Goal: Transaction & Acquisition: Purchase product/service

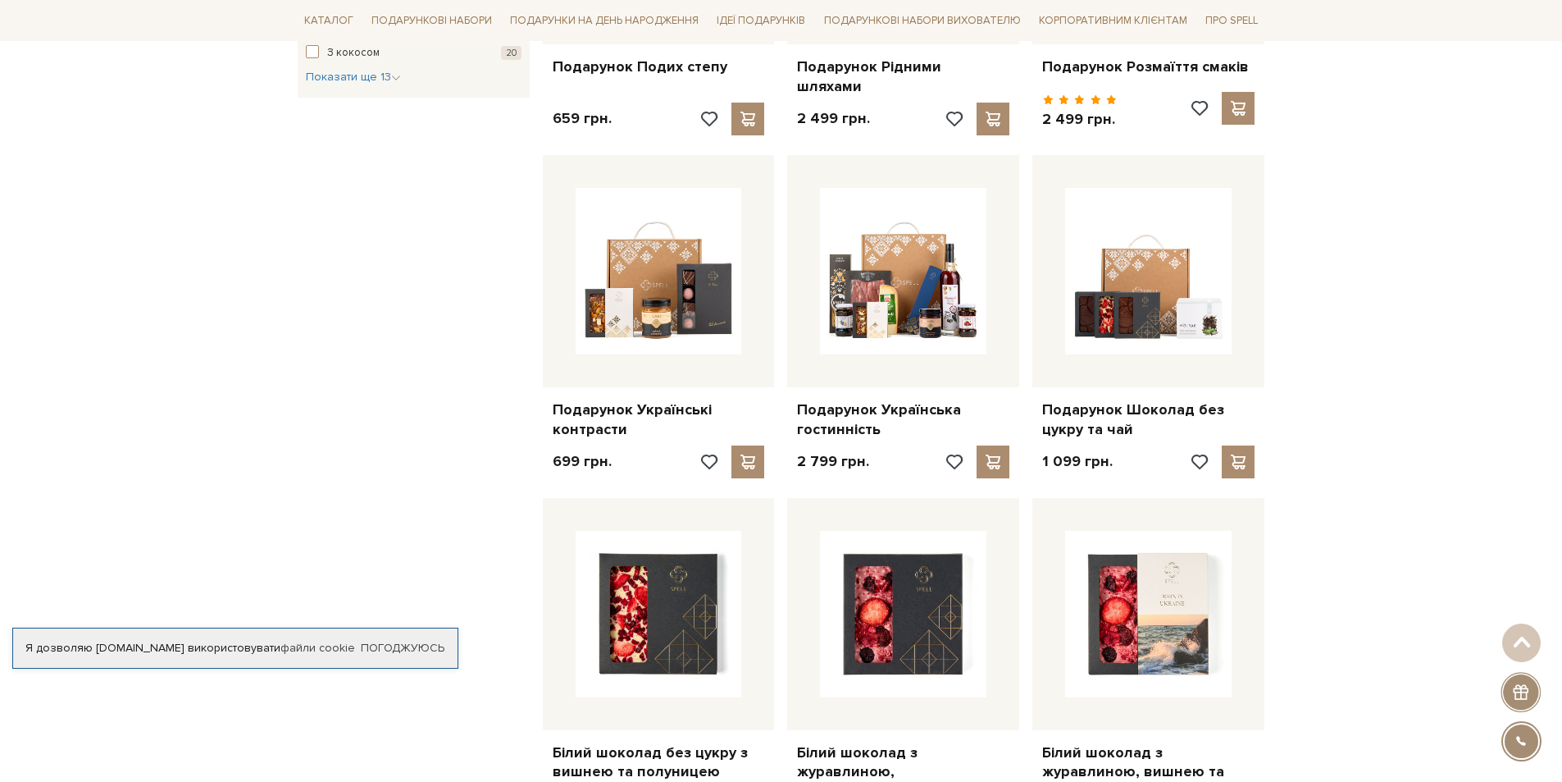
scroll to position [1230, 0]
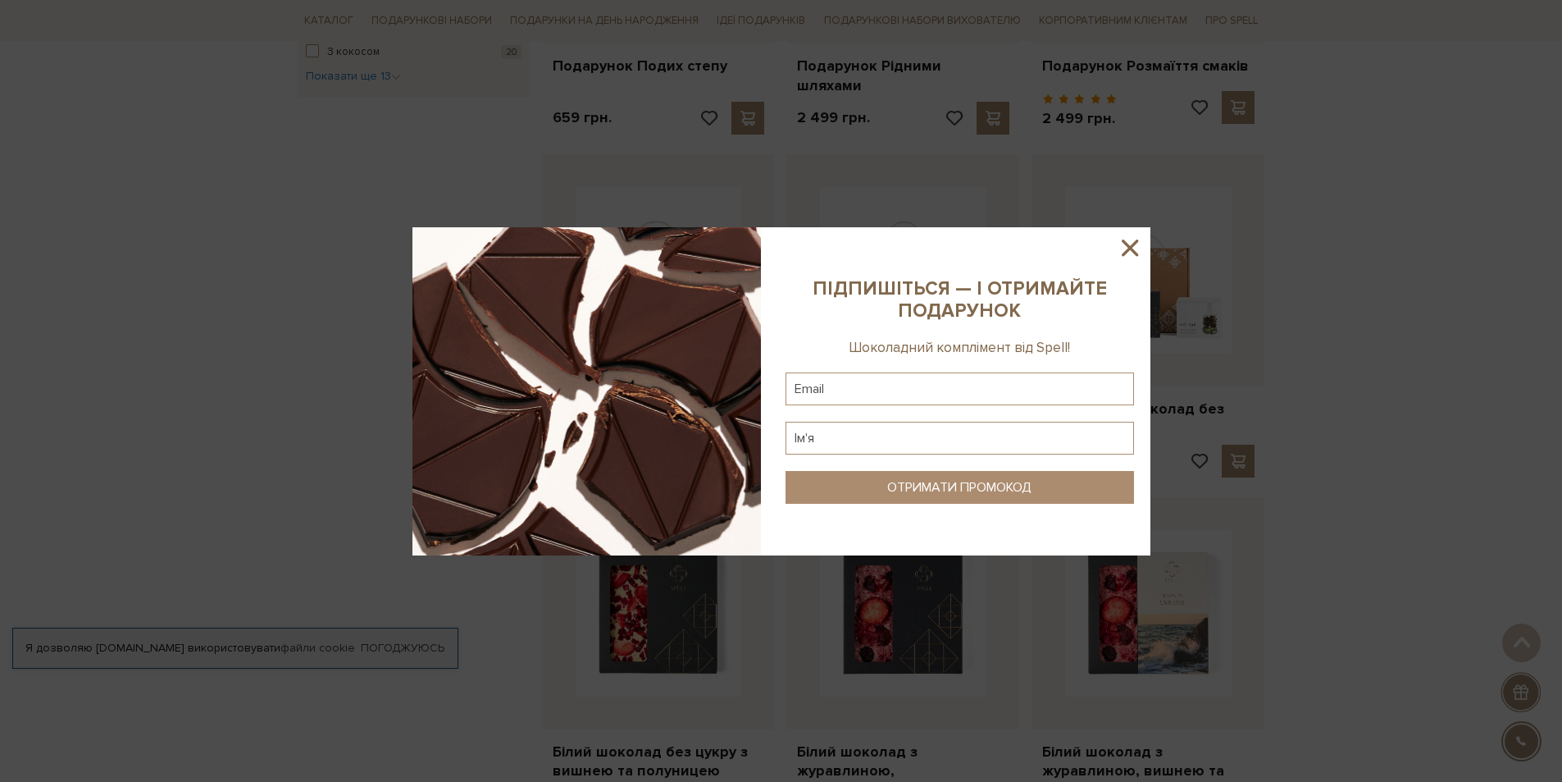
click at [1136, 251] on icon at bounding box center [1130, 248] width 28 height 28
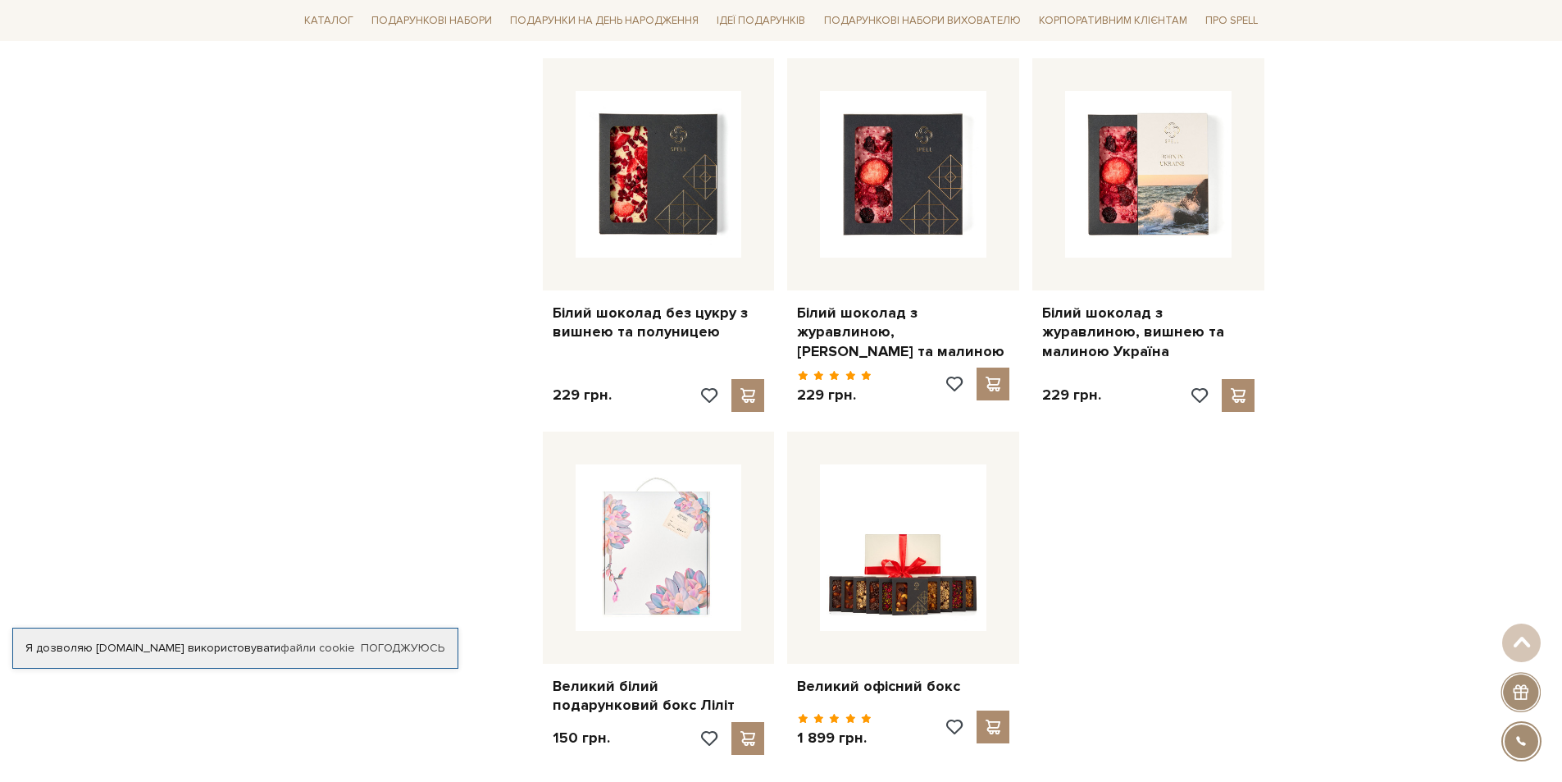
scroll to position [1640, 0]
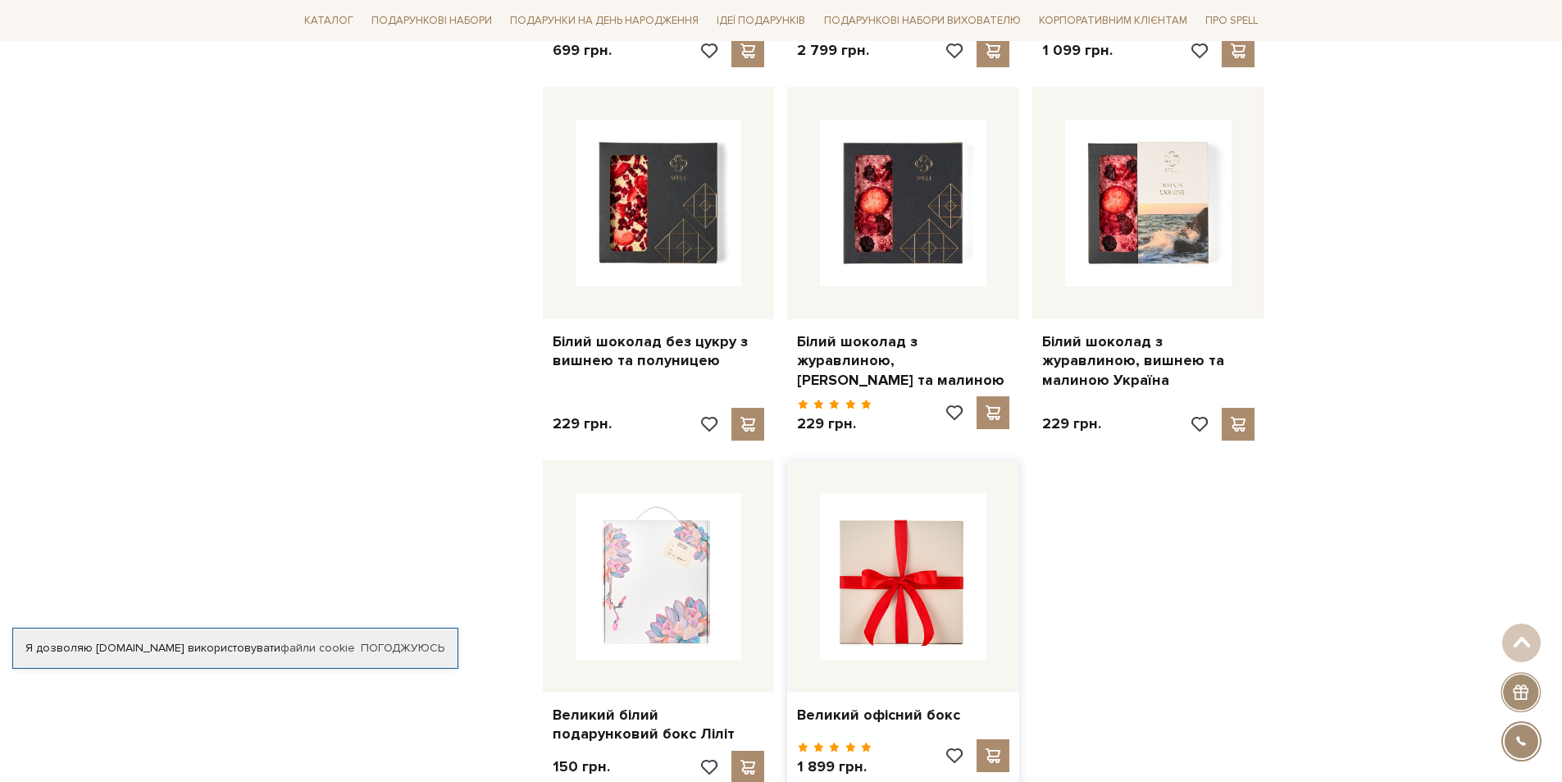
click at [910, 604] on img at bounding box center [903, 576] width 166 height 166
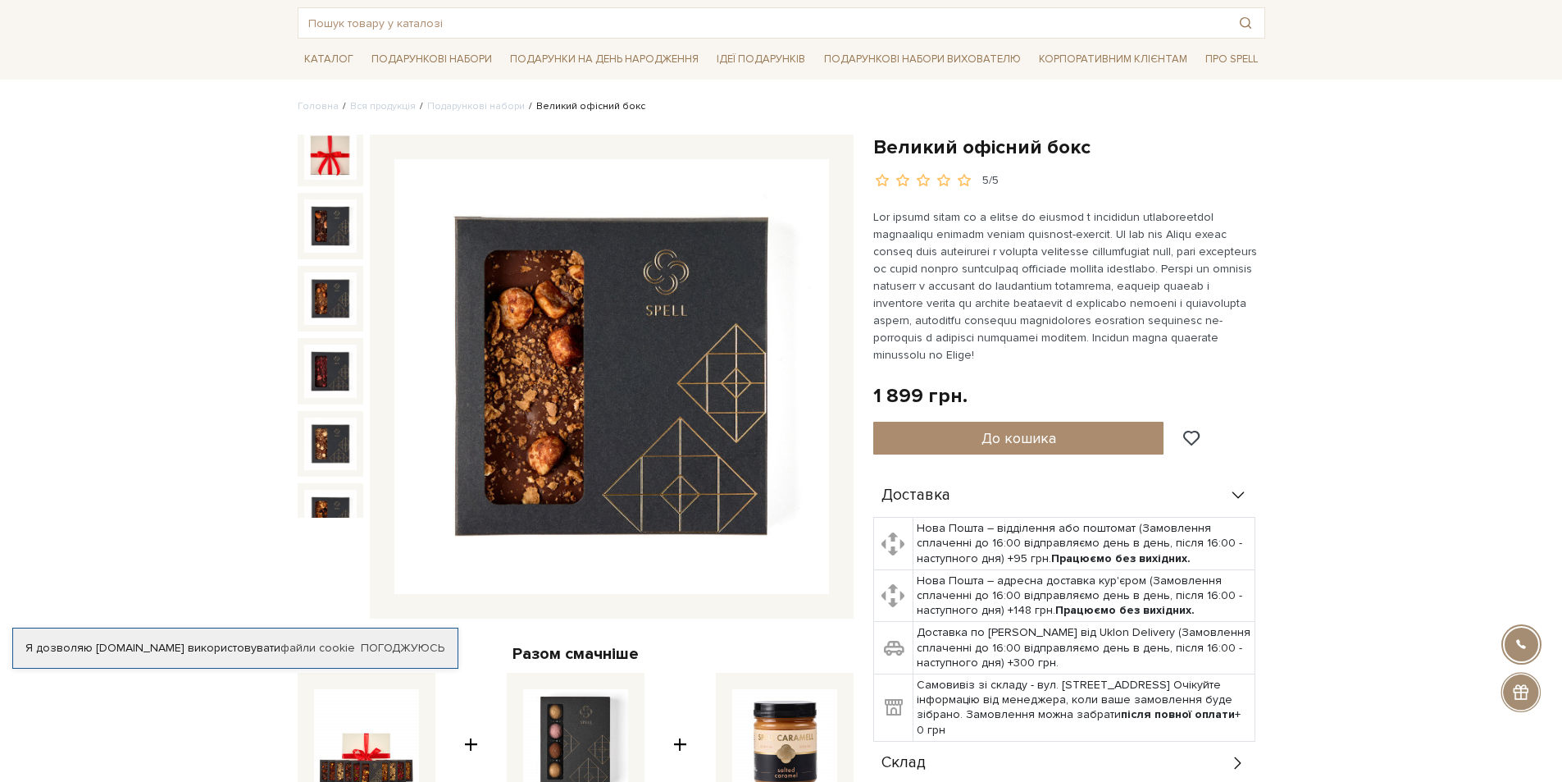
scroll to position [105, 0]
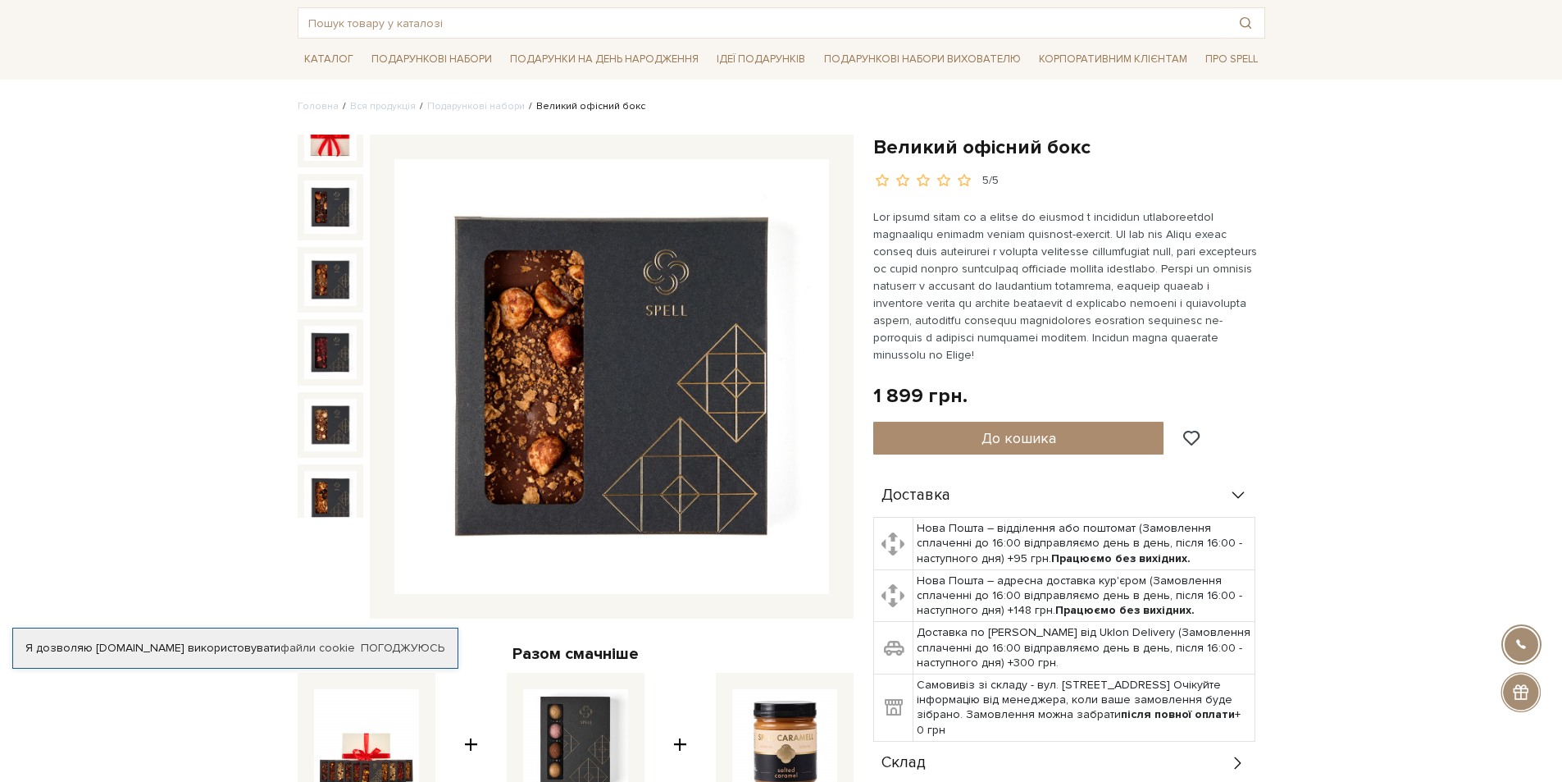
click at [335, 263] on img at bounding box center [330, 279] width 52 height 52
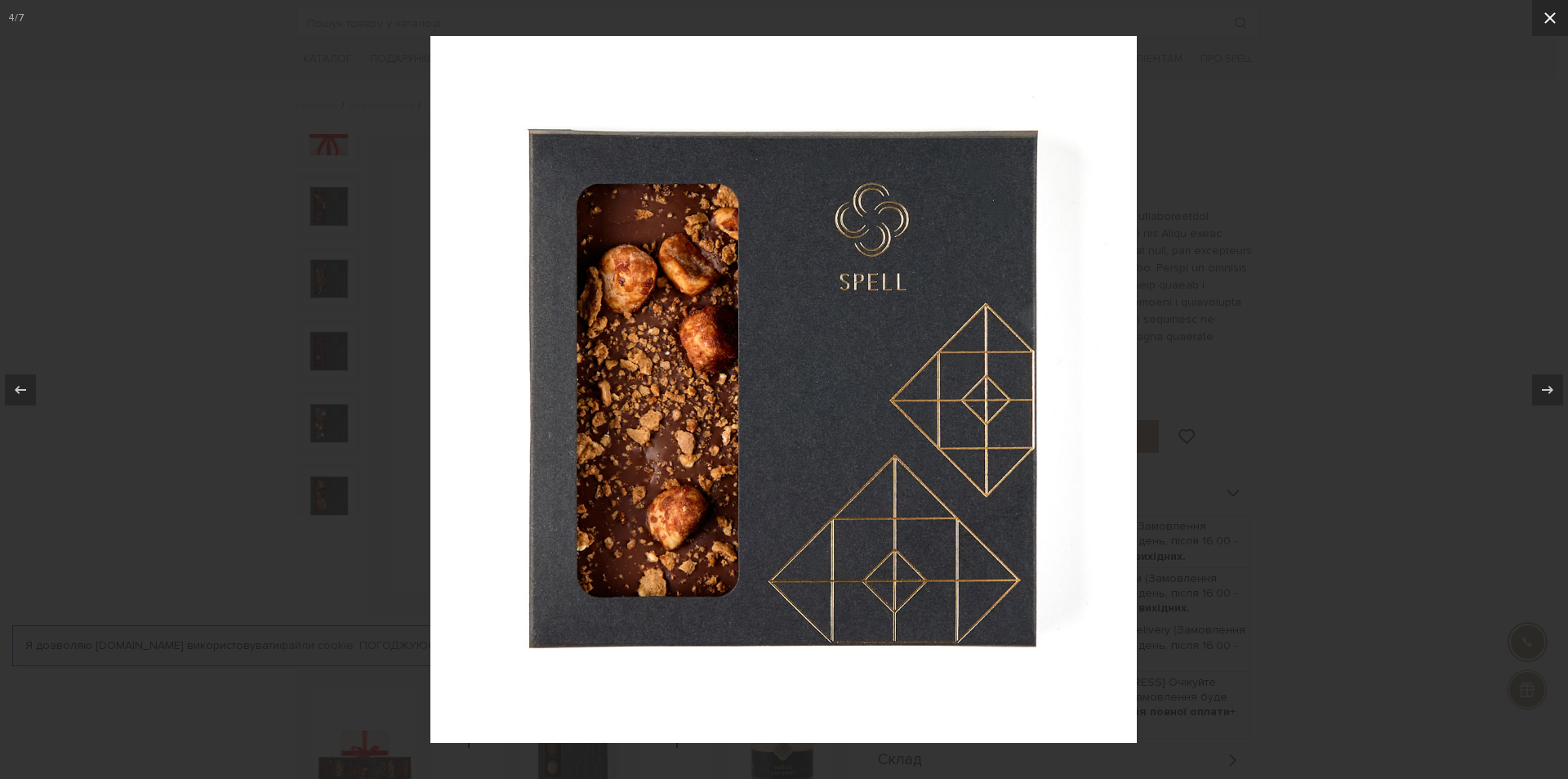
click at [1550, 16] on icon at bounding box center [1550, 18] width 20 height 20
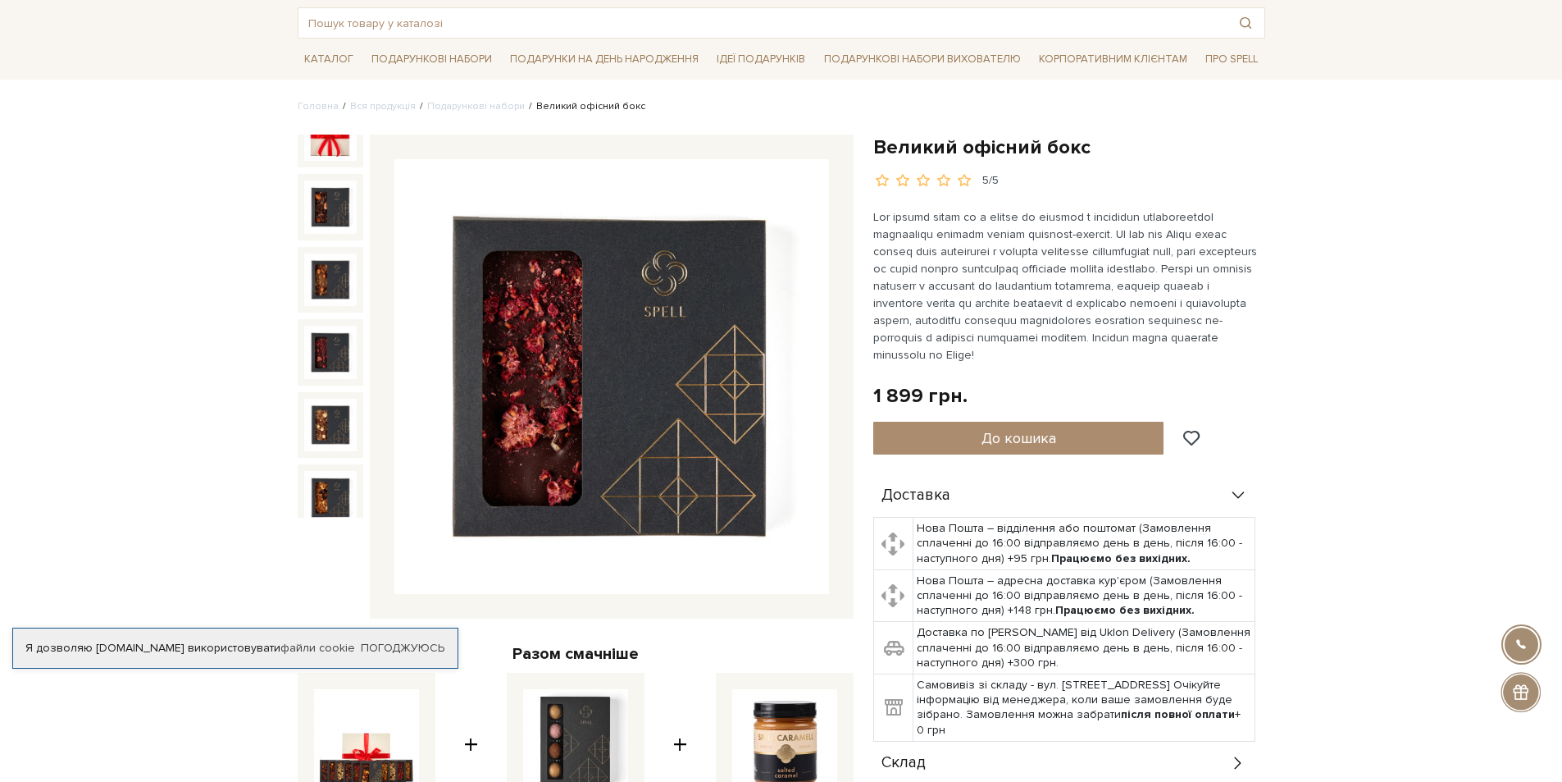
click at [328, 356] on img at bounding box center [330, 352] width 52 height 52
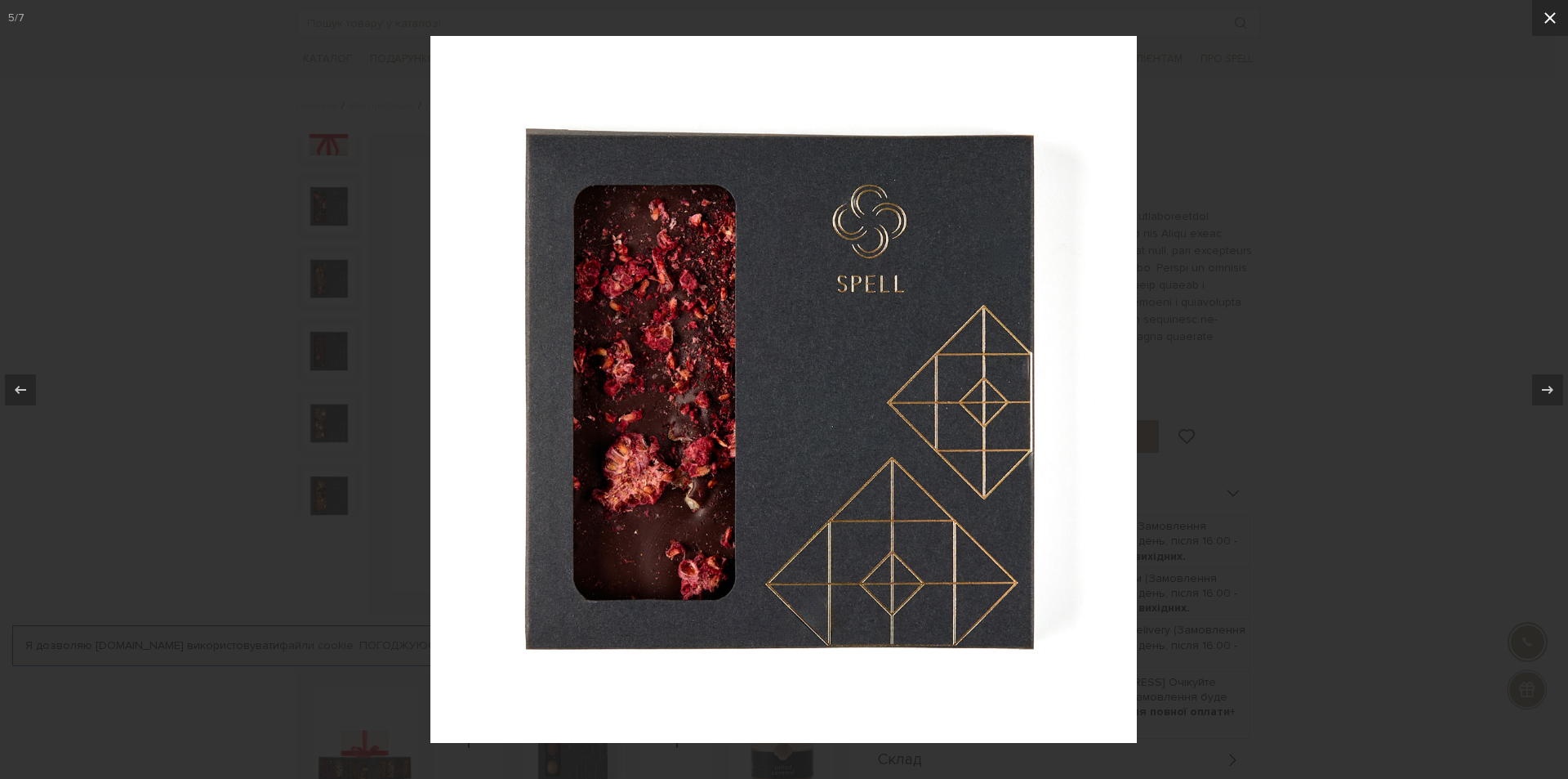
click at [1553, 11] on icon at bounding box center [1550, 18] width 20 height 20
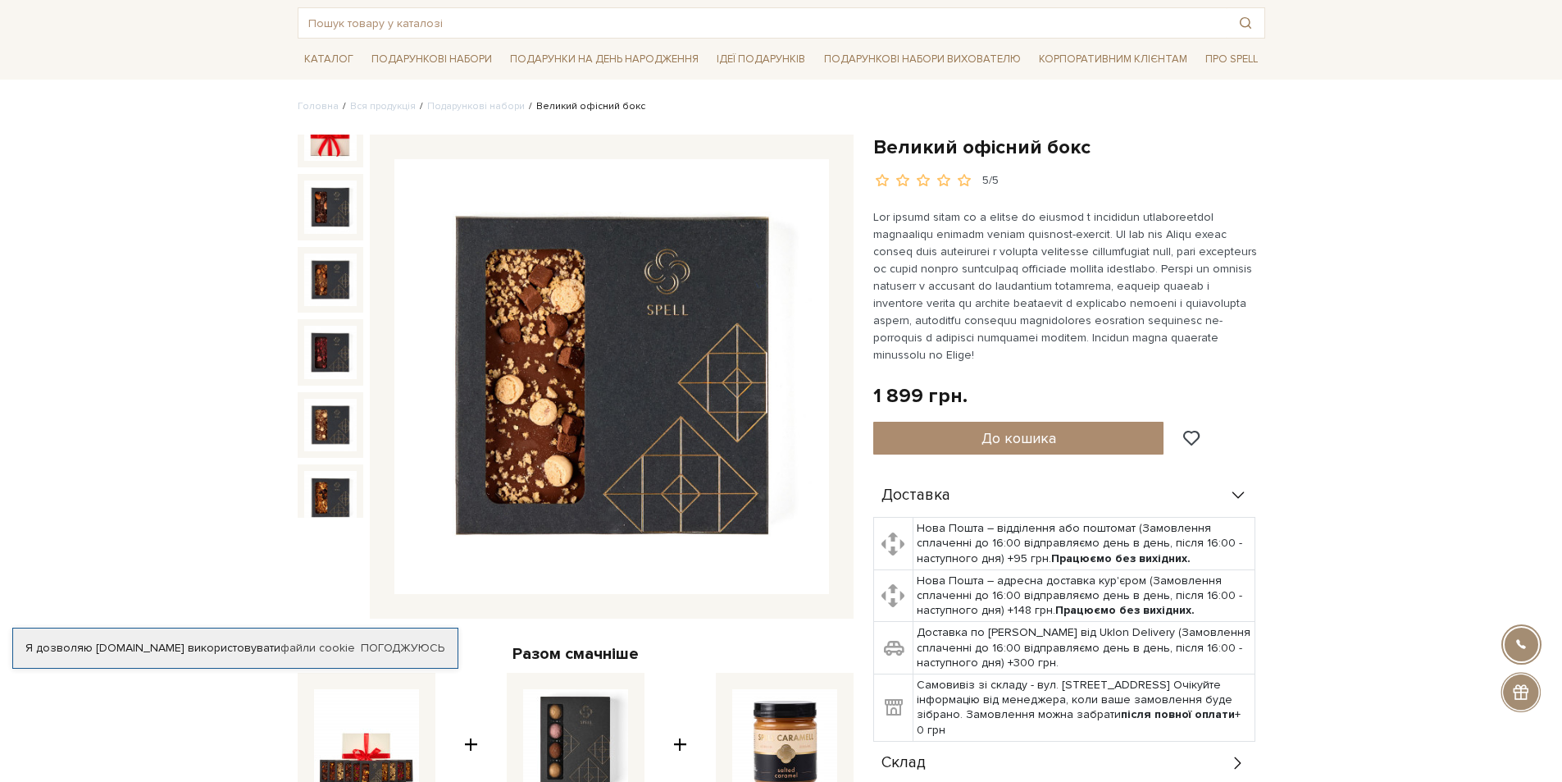
click at [342, 408] on img at bounding box center [330, 425] width 52 height 52
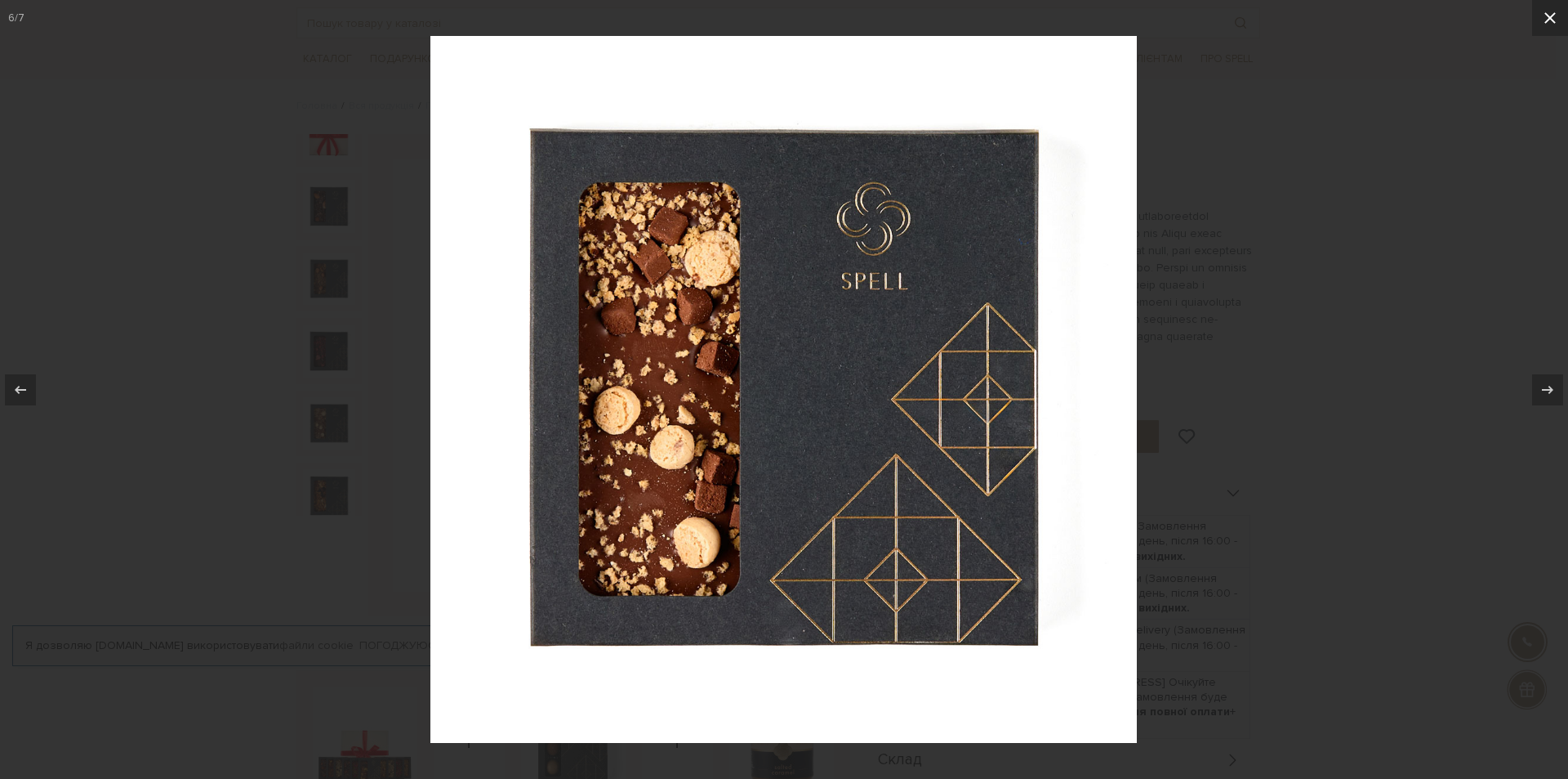
click at [1552, 11] on icon at bounding box center [1550, 18] width 20 height 20
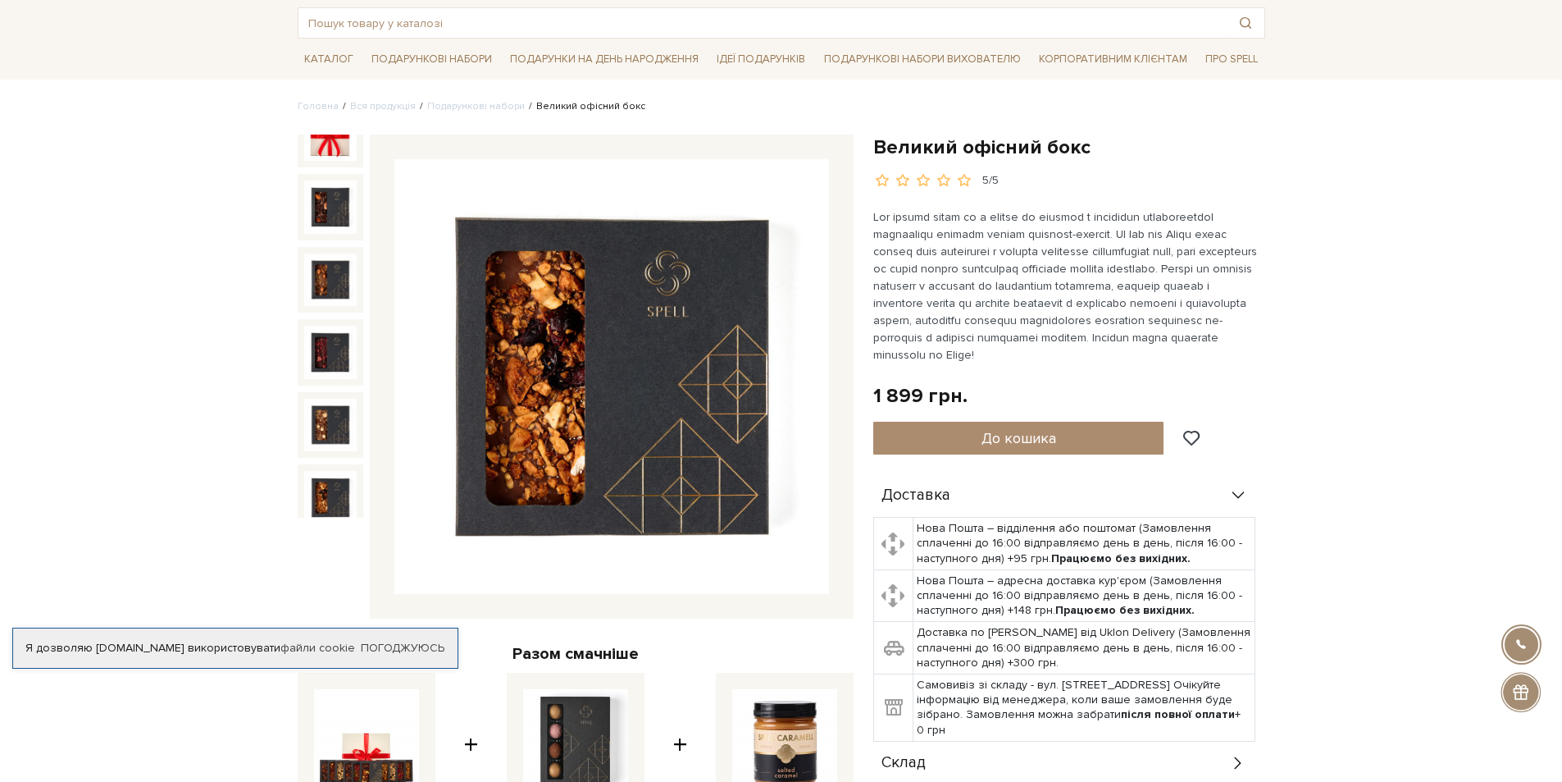
click at [331, 483] on img at bounding box center [330, 497] width 52 height 52
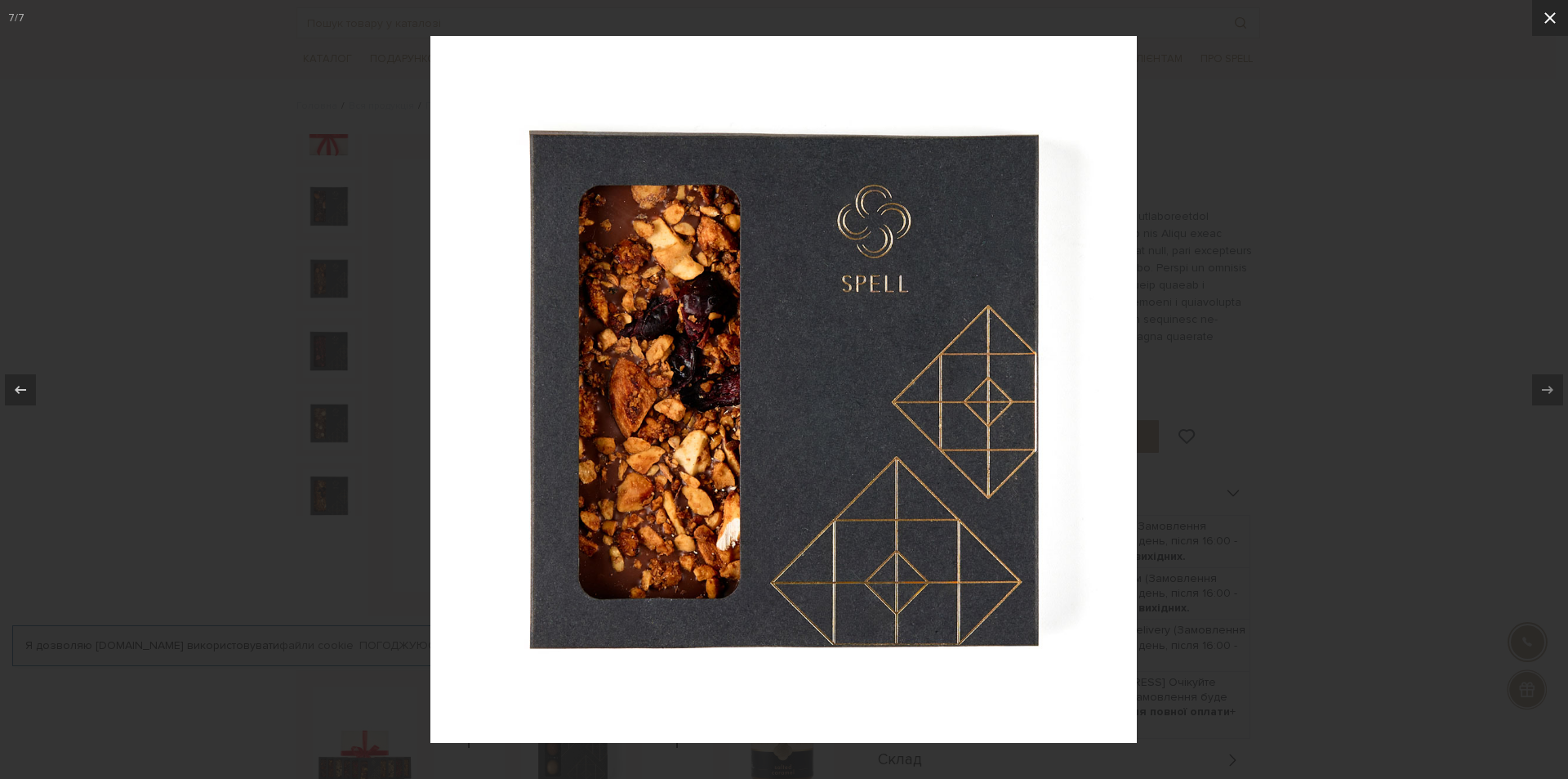
click at [1547, 13] on icon at bounding box center [1550, 18] width 20 height 20
